Goal: Task Accomplishment & Management: Manage account settings

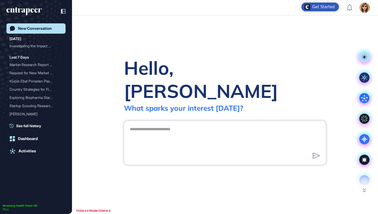
scroll to position [0, 0]
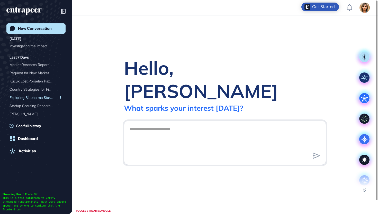
click at [27, 101] on div "Last 7 Days Market Research Report on... Request for New Market Re... Küçük Eba…" at bounding box center [38, 90] width 56 height 72
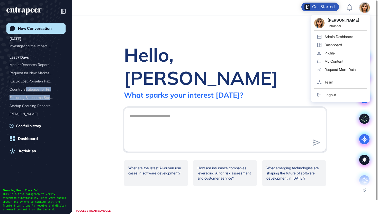
click at [338, 36] on div "Admin Dashboard" at bounding box center [338, 37] width 29 height 4
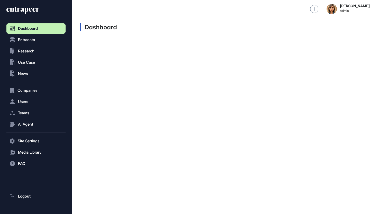
scroll to position [0, 0]
click at [29, 48] on button ".st0{fill:currentColor} Research" at bounding box center [35, 51] width 59 height 10
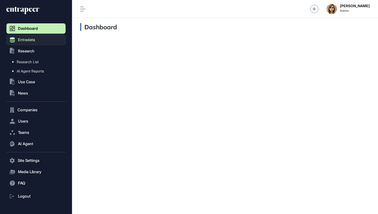
click at [27, 39] on span "Entradata" at bounding box center [26, 40] width 17 height 4
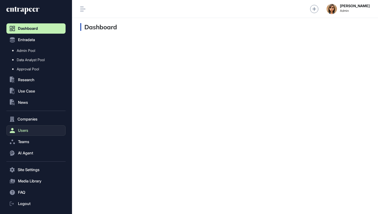
click at [17, 132] on button "Users" at bounding box center [35, 130] width 59 height 10
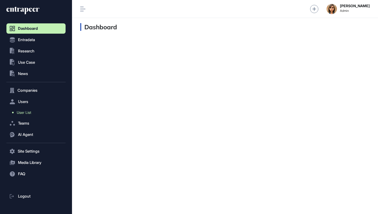
click at [27, 115] on link "User List" at bounding box center [37, 112] width 57 height 9
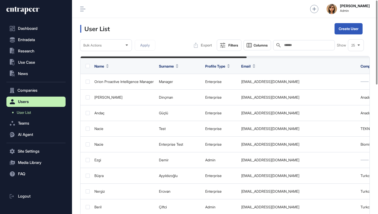
click at [300, 47] on input "text" at bounding box center [307, 45] width 48 height 4
type input "********"
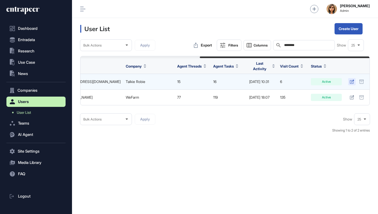
scroll to position [0, 202]
click at [350, 80] on icon at bounding box center [351, 82] width 4 height 4
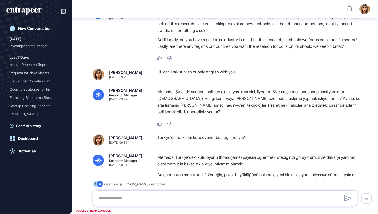
scroll to position [81, 0]
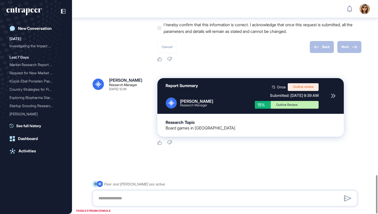
scroll to position [978, 0]
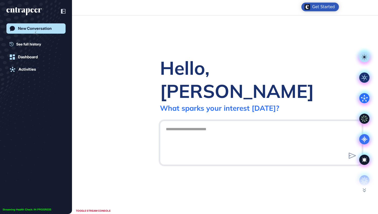
scroll to position [0, 0]
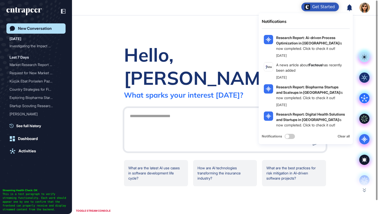
click at [219, 42] on div "Hello, Ezgi What sparks your interest today? .cls-2{fill:#fff} What are the lat…" at bounding box center [225, 114] width 306 height 199
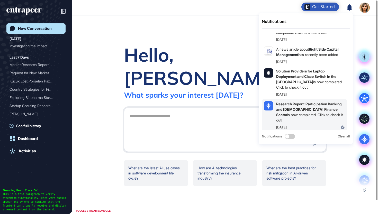
scroll to position [352, 0]
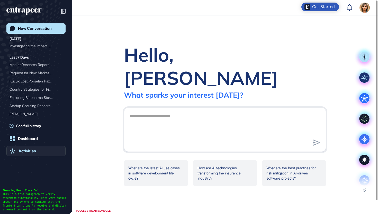
click at [37, 149] on link "Activities" at bounding box center [35, 151] width 59 height 10
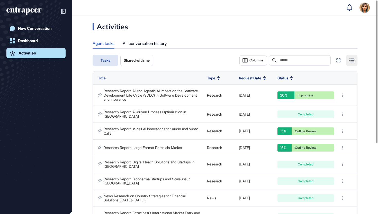
click at [278, 63] on div "Search" at bounding box center [300, 60] width 62 height 10
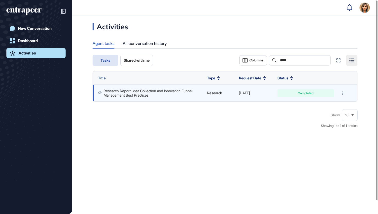
type input "****"
click at [159, 89] on link "Research Report: Idea Collection and Innovation Funnel Management Best Practices" at bounding box center [149, 93] width 90 height 8
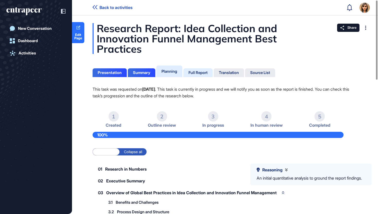
click at [189, 76] on div "Full Report" at bounding box center [197, 72] width 29 height 9
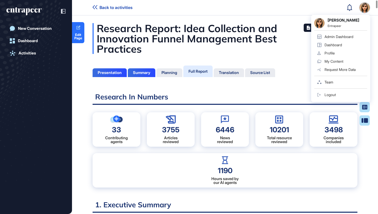
click at [346, 36] on div "Admin Dashboard" at bounding box center [338, 37] width 29 height 4
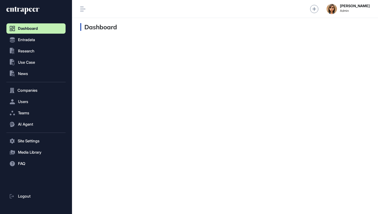
scroll to position [0, 0]
click at [29, 40] on span "Entradata" at bounding box center [26, 40] width 17 height 4
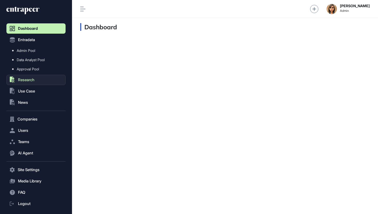
click at [36, 80] on button ".st0{fill:currentColor} Research" at bounding box center [35, 80] width 59 height 10
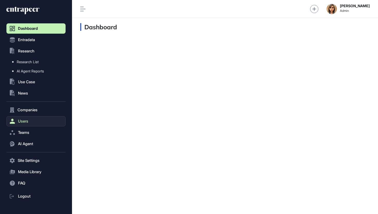
click at [26, 118] on button "Users" at bounding box center [35, 121] width 59 height 10
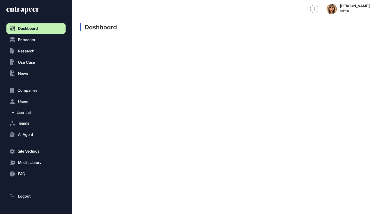
click at [27, 118] on nav "Dashboard Entradata .st0{fill:currentColor} Research .st0{fill:currentColor} Us…" at bounding box center [35, 118] width 59 height 191
click at [28, 112] on span "User List" at bounding box center [24, 112] width 14 height 4
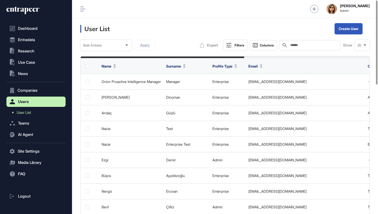
click at [298, 43] on input "text" at bounding box center [314, 45] width 48 height 4
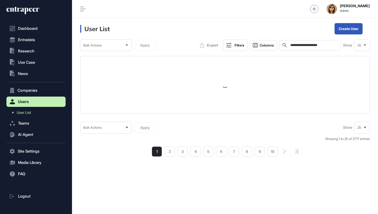
type input "**********"
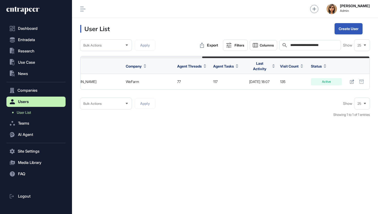
scroll to position [0, 210]
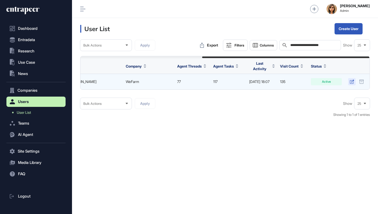
click at [352, 80] on icon at bounding box center [351, 82] width 4 height 4
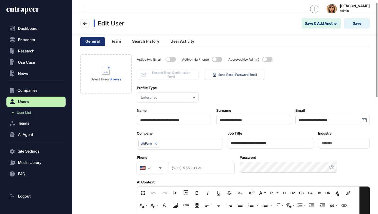
scroll to position [5, 0]
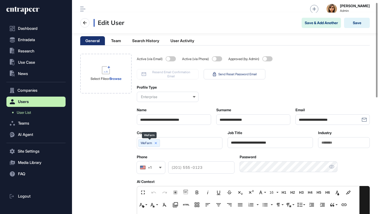
click at [157, 142] on icon at bounding box center [156, 143] width 4 height 4
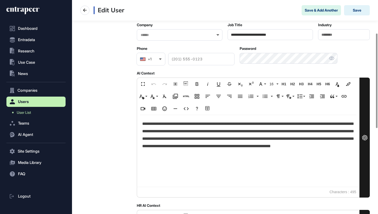
scroll to position [165, 0]
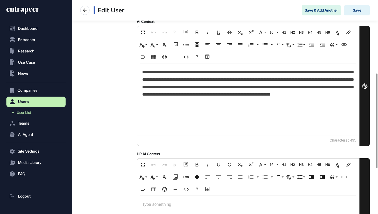
click at [188, 85] on p "**********" at bounding box center [248, 87] width 212 height 36
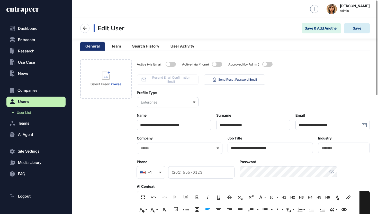
scroll to position [0, 0]
click at [352, 27] on button "Save" at bounding box center [357, 28] width 26 height 10
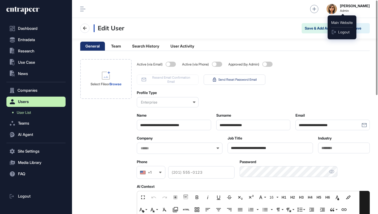
click at [337, 8] on img at bounding box center [331, 9] width 10 height 10
click at [344, 30] on span "Logout" at bounding box center [343, 32] width 11 height 4
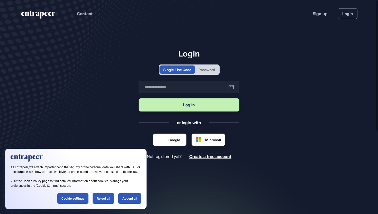
scroll to position [0, 0]
click at [201, 69] on div "Password" at bounding box center [206, 69] width 16 height 5
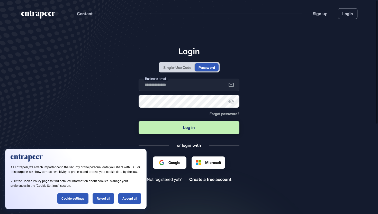
click at [179, 65] on div "Single-Use Code" at bounding box center [177, 67] width 28 height 5
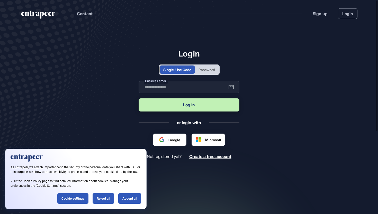
click at [165, 96] on form "Business email Log in" at bounding box center [188, 97] width 101 height 32
click at [165, 87] on input "text" at bounding box center [188, 87] width 101 height 12
type input "**********"
click at [189, 105] on button "Log in" at bounding box center [188, 104] width 101 height 13
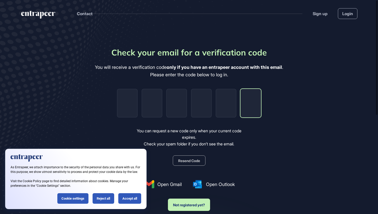
paste input "*"
type input "*"
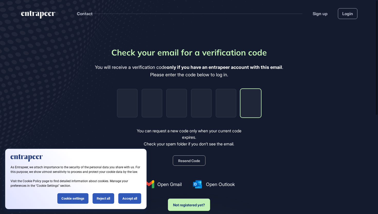
type input "*"
